Goal: Obtain resource: Obtain resource

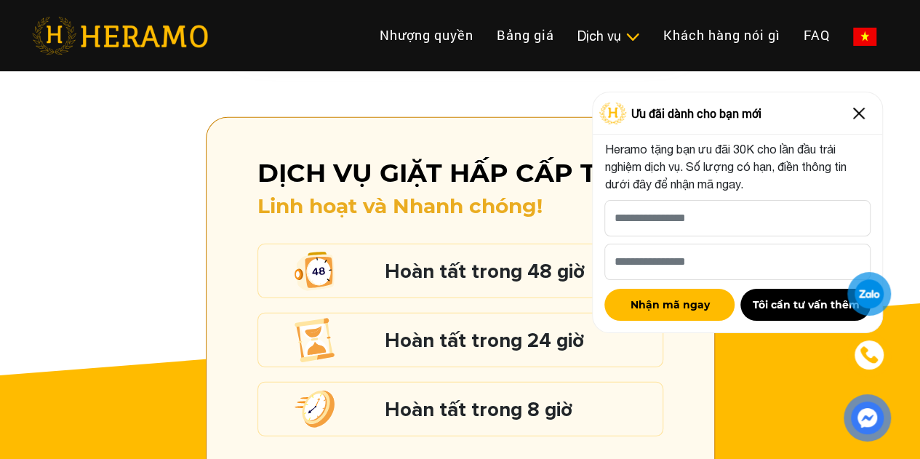
scroll to position [1963, 0]
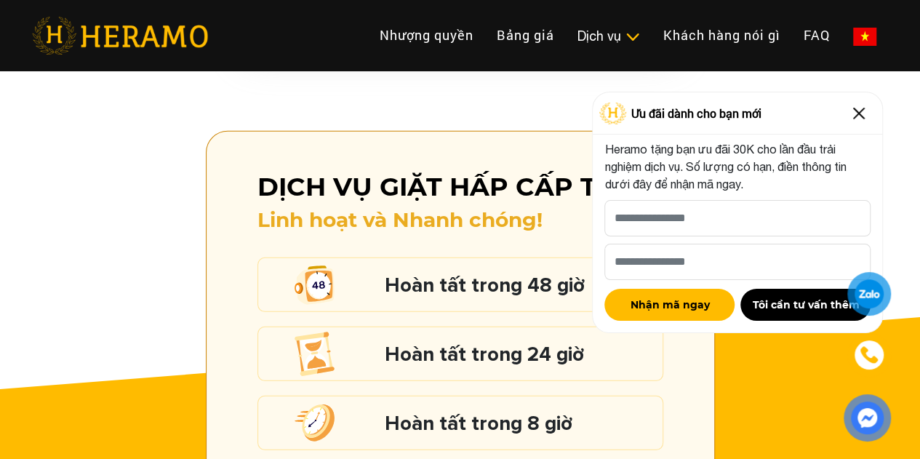
click at [412, 414] on h5 "Hoàn tất trong 8 giờ" at bounding box center [520, 423] width 270 height 19
click at [455, 414] on h5 "Hoàn tất trong 8 giờ" at bounding box center [520, 423] width 270 height 19
click at [634, 305] on button "Nhận mã ngay" at bounding box center [669, 305] width 130 height 32
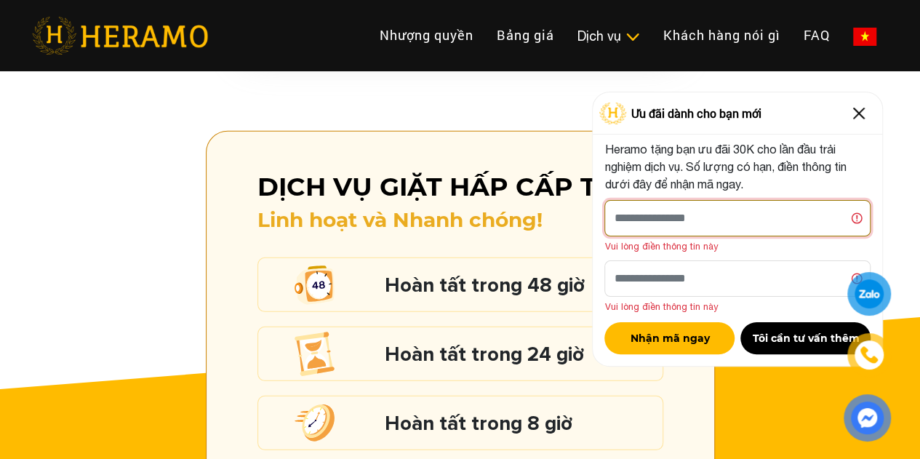
click at [662, 214] on input "[PERSON_NAME] xin tên của bạn nhé *" at bounding box center [737, 218] width 266 height 36
type input "*******"
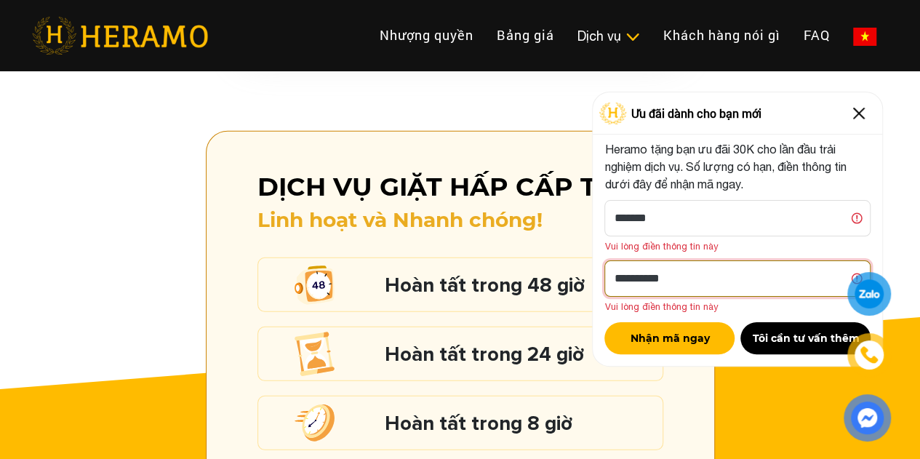
type input "**********"
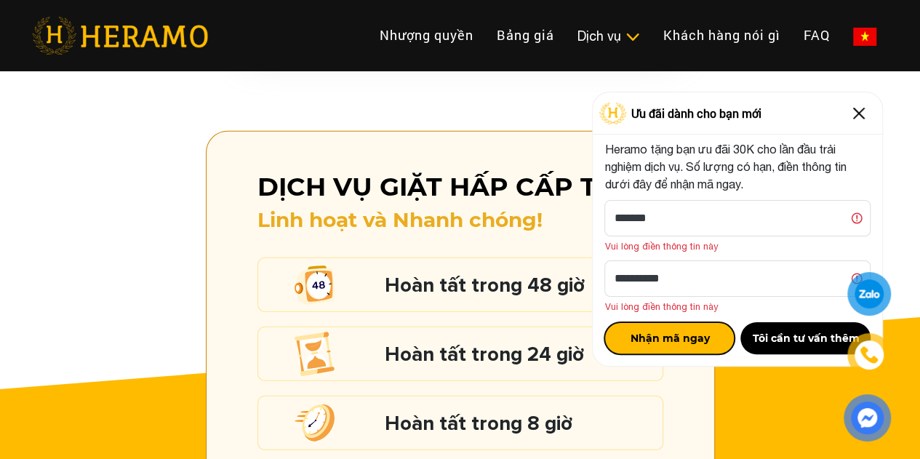
click at [672, 344] on button "Nhận mã ngay" at bounding box center [669, 338] width 130 height 32
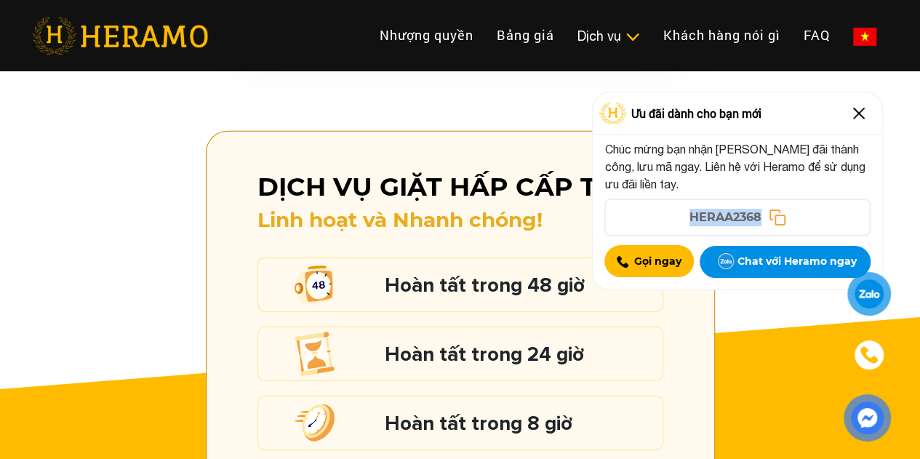
drag, startPoint x: 689, startPoint y: 216, endPoint x: 759, endPoint y: 221, distance: 70.0
click at [759, 221] on span "HERAA2368" at bounding box center [725, 217] width 72 height 17
copy span "HERAA2368"
click at [876, 297] on div at bounding box center [868, 293] width 29 height 28
